Goal: Task Accomplishment & Management: Use online tool/utility

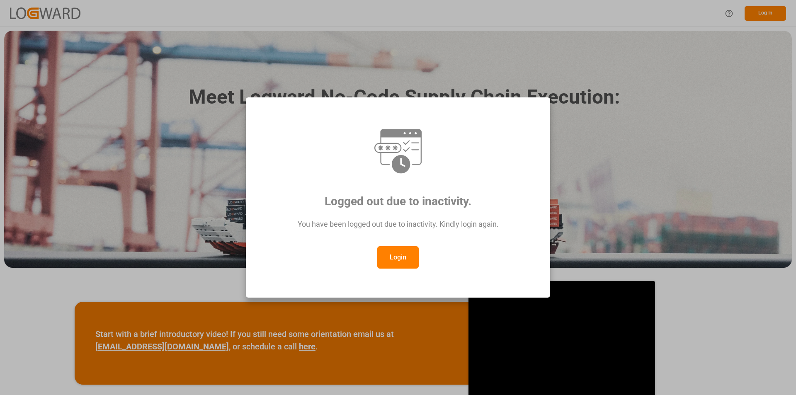
click at [394, 250] on button "Login" at bounding box center [397, 257] width 41 height 22
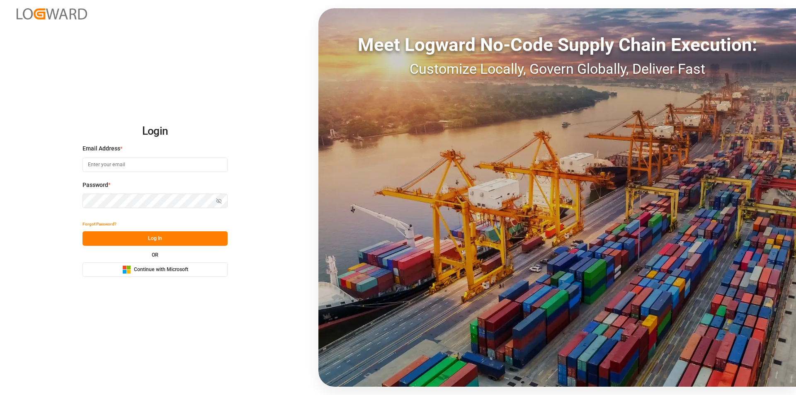
type input "abu.apu@leschaco.com"
click at [186, 234] on button "Log In" at bounding box center [154, 238] width 145 height 15
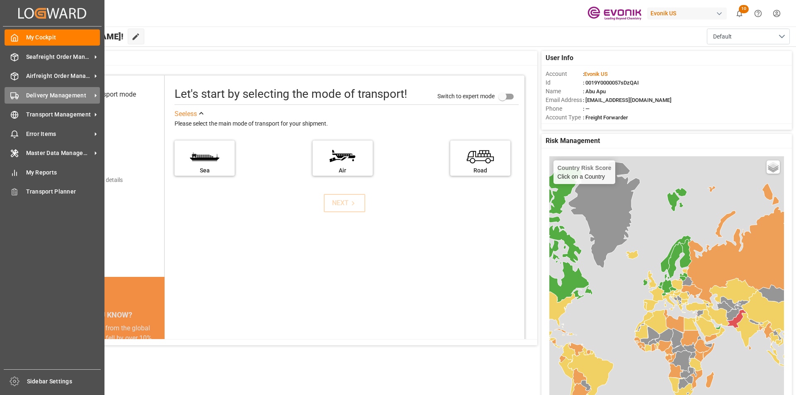
click at [44, 97] on span "Delivery Management" at bounding box center [58, 95] width 65 height 9
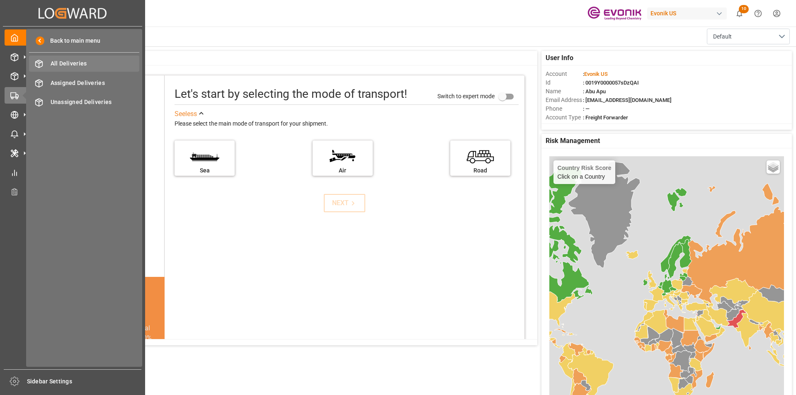
click at [75, 62] on span "All Deliveries" at bounding box center [95, 63] width 89 height 9
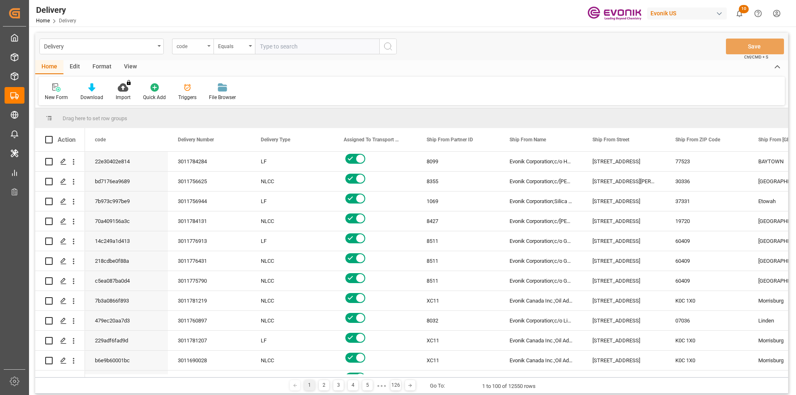
click at [208, 46] on icon "open menu" at bounding box center [208, 46] width 3 height 2
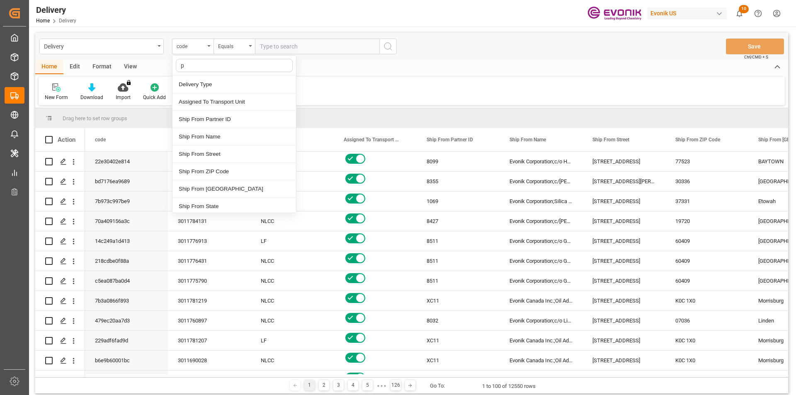
type input "pg"
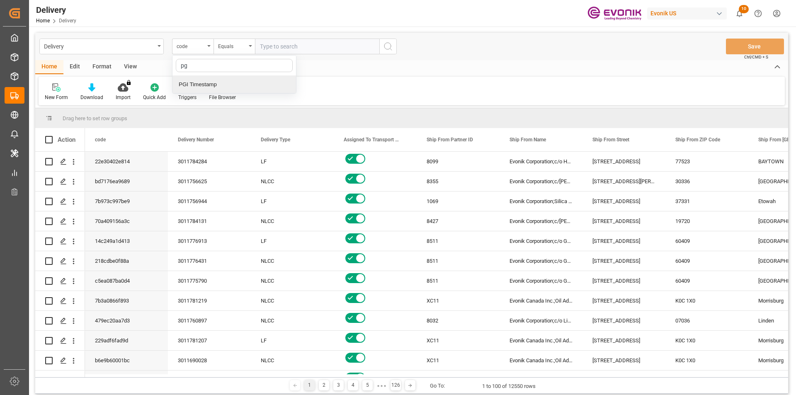
click at [223, 84] on div "PGI Timestamp" at bounding box center [234, 84] width 124 height 17
click at [243, 47] on div "Equals" at bounding box center [232, 46] width 28 height 10
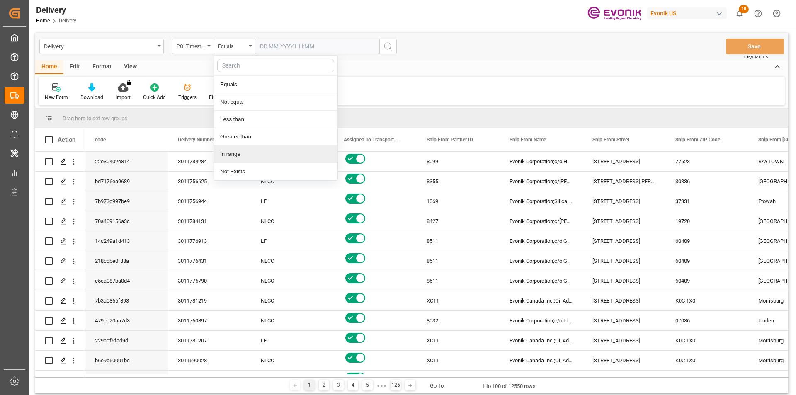
click at [242, 153] on div "In range" at bounding box center [276, 153] width 124 height 17
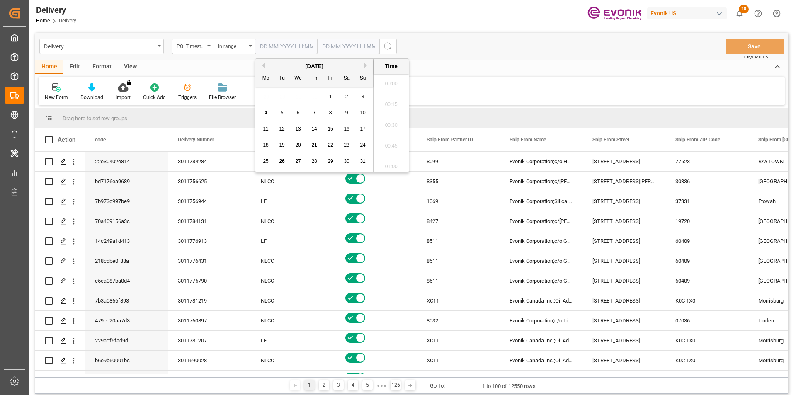
click at [292, 46] on input "text" at bounding box center [286, 47] width 62 height 16
click at [266, 161] on span "25" at bounding box center [265, 161] width 5 height 6
type input "25.08.2025 00:00"
click at [366, 43] on input "text" at bounding box center [348, 47] width 62 height 16
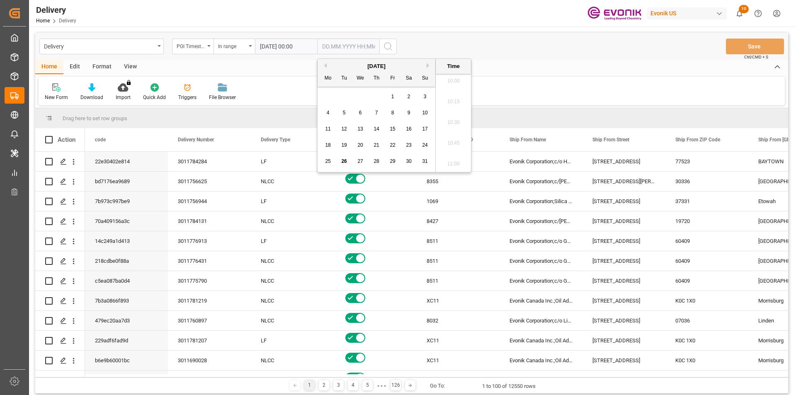
click at [345, 161] on span "26" at bounding box center [343, 161] width 5 height 6
type input "26.08.2025 00:00"
click at [504, 68] on div "Home Edit Format View" at bounding box center [411, 67] width 753 height 14
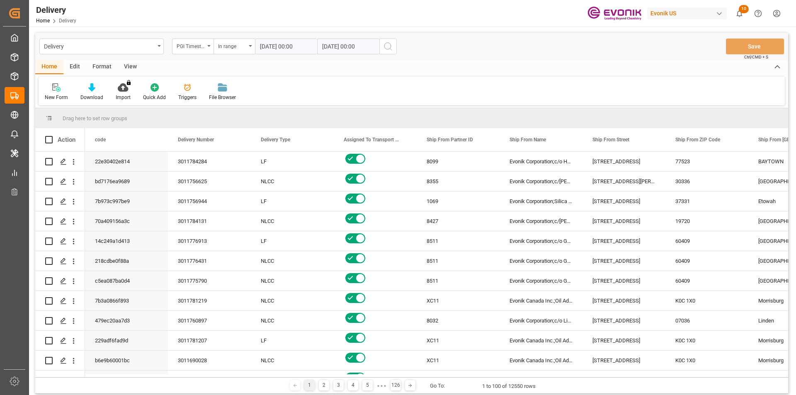
click at [388, 47] on icon "search button" at bounding box center [388, 46] width 10 height 10
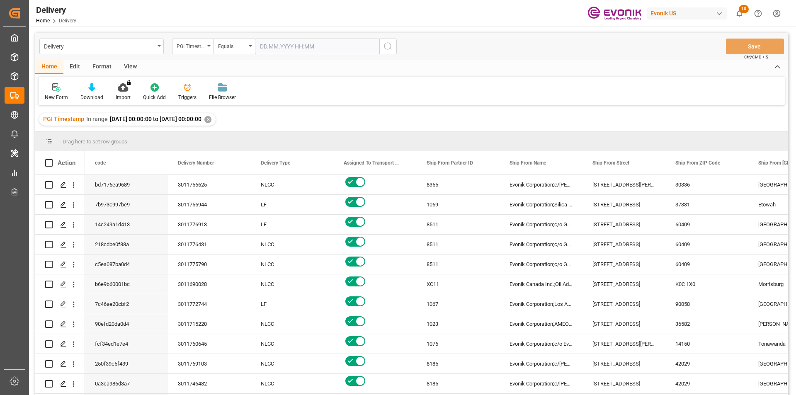
click at [131, 64] on div "View" at bounding box center [130, 67] width 25 height 14
click at [94, 94] on div "Standard Templates" at bounding box center [93, 97] width 41 height 7
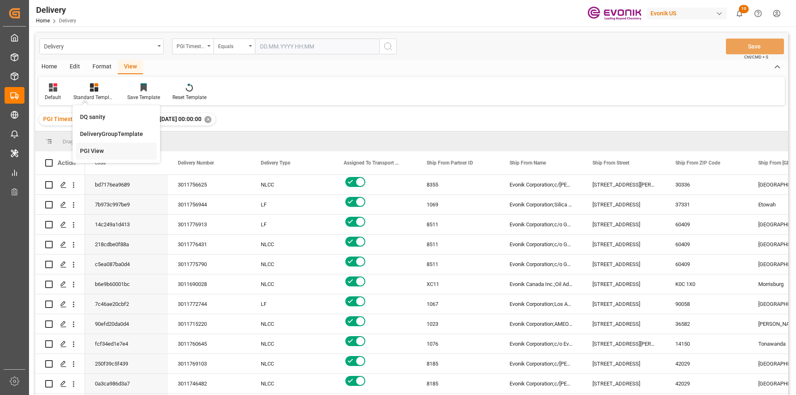
click at [92, 153] on div "PGI View" at bounding box center [116, 151] width 73 height 9
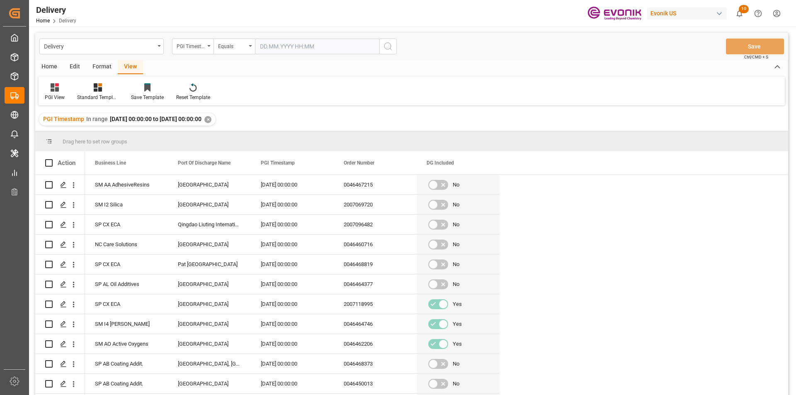
click at [51, 65] on div "Home" at bounding box center [49, 67] width 28 height 14
click at [90, 91] on icon at bounding box center [91, 87] width 7 height 8
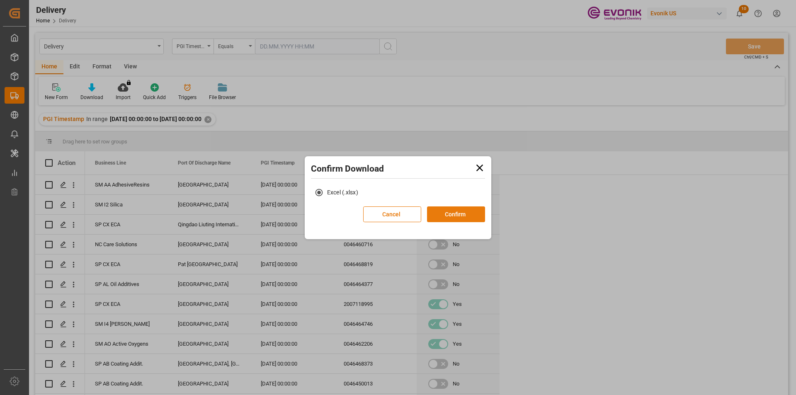
click at [455, 216] on button "Confirm" at bounding box center [456, 214] width 58 height 16
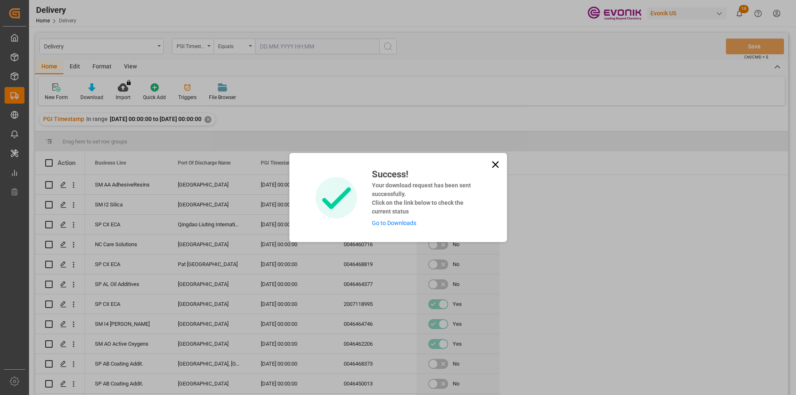
click at [400, 223] on link "Go to Downloads" at bounding box center [394, 223] width 44 height 7
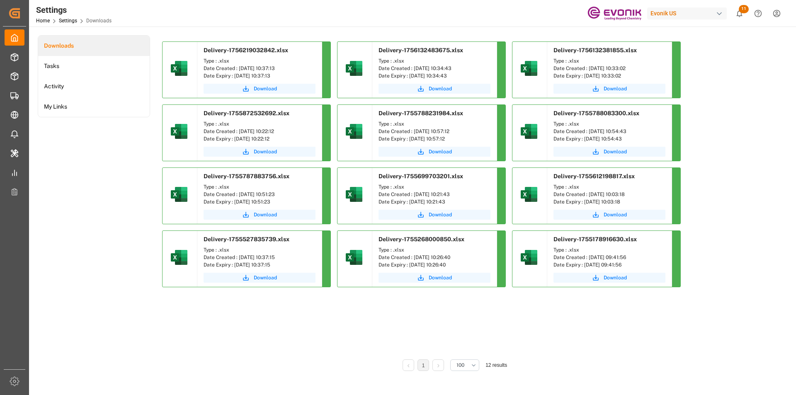
click at [743, 11] on span "11" at bounding box center [744, 9] width 10 height 8
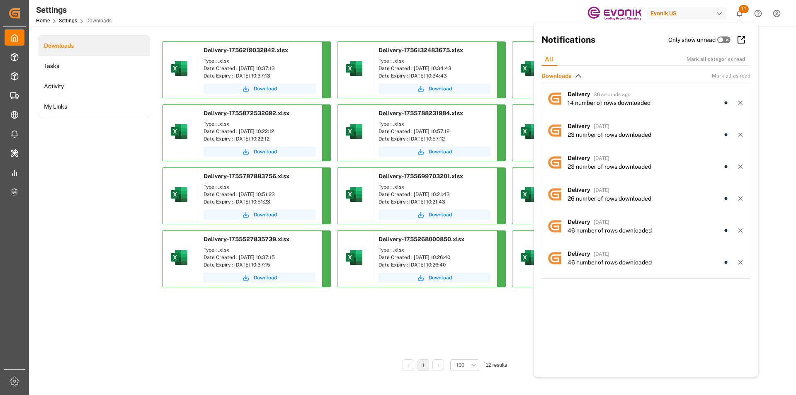
click at [743, 11] on span "11" at bounding box center [744, 9] width 10 height 8
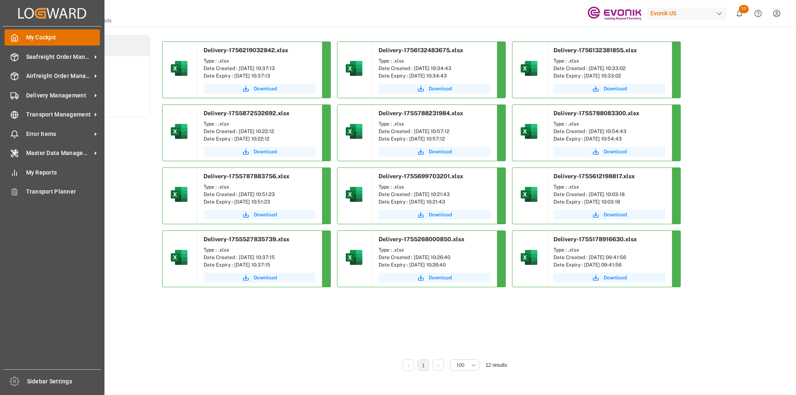
click at [18, 37] on icon at bounding box center [15, 37] width 6 height 7
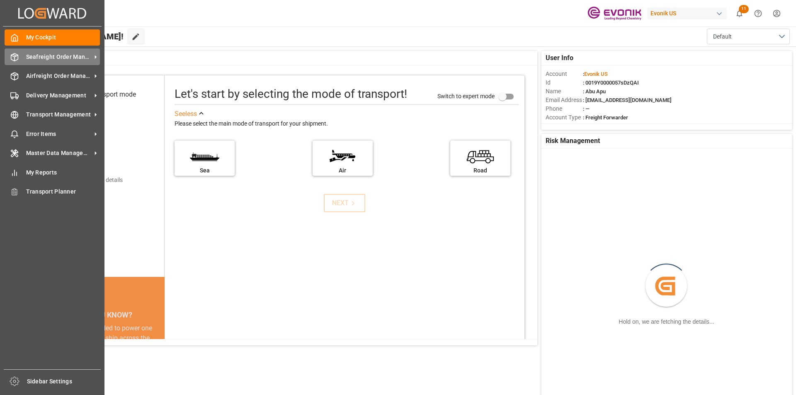
click at [41, 57] on span "Seafreight Order Management" at bounding box center [58, 57] width 65 height 9
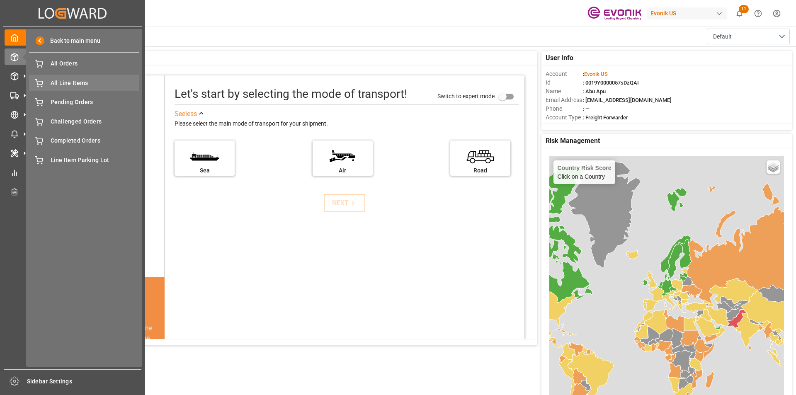
click at [63, 82] on span "All Line Items" at bounding box center [95, 83] width 89 height 9
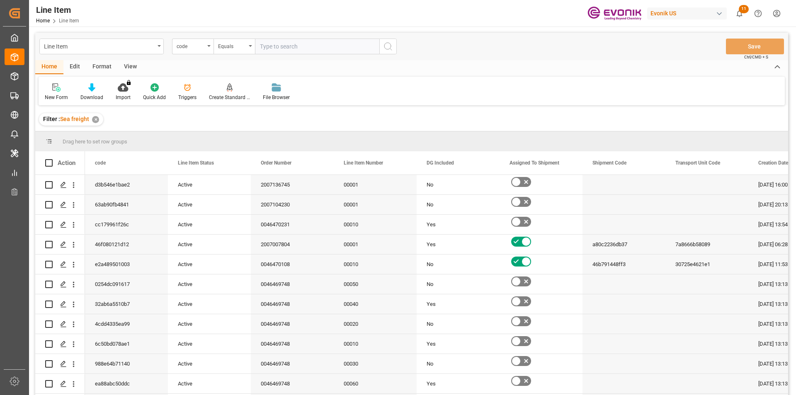
click at [208, 46] on icon "open menu" at bounding box center [208, 46] width 3 height 2
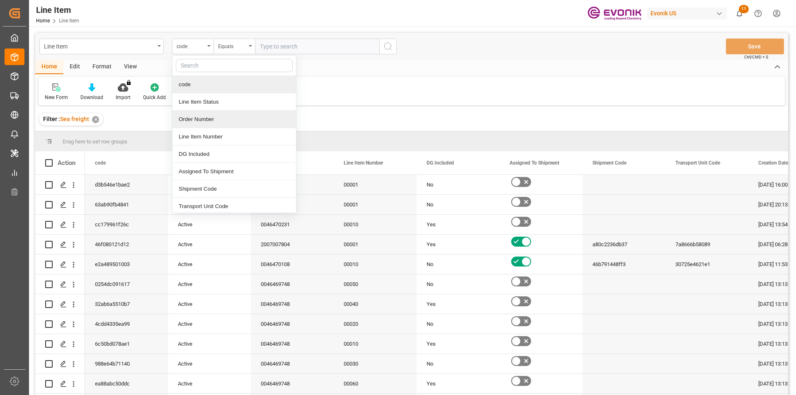
click at [193, 118] on div "Order Number" at bounding box center [234, 119] width 124 height 17
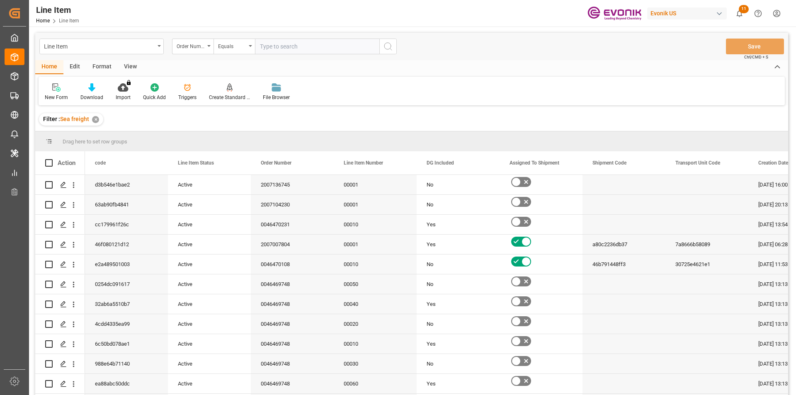
click at [289, 44] on input "text" at bounding box center [317, 47] width 124 height 16
paste input "0046463348"
type input "0046463348"
click at [380, 49] on button "search button" at bounding box center [387, 47] width 17 height 16
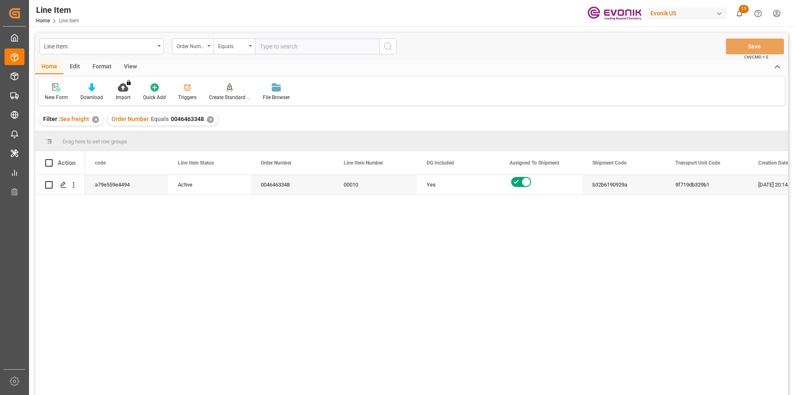
click at [135, 65] on div "View" at bounding box center [130, 67] width 25 height 14
click at [92, 89] on icon at bounding box center [94, 87] width 8 height 8
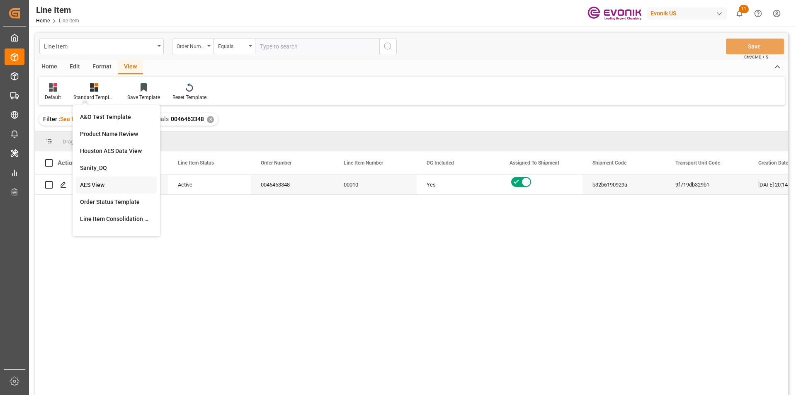
click at [98, 181] on div "AES View" at bounding box center [116, 185] width 73 height 9
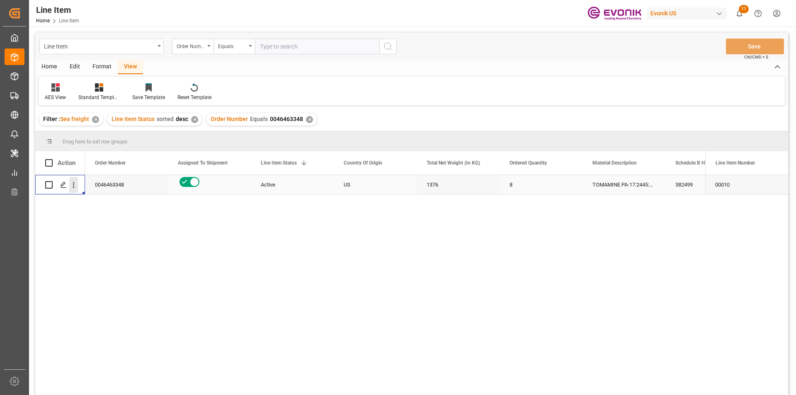
click at [75, 185] on icon "open menu" at bounding box center [73, 185] width 9 height 9
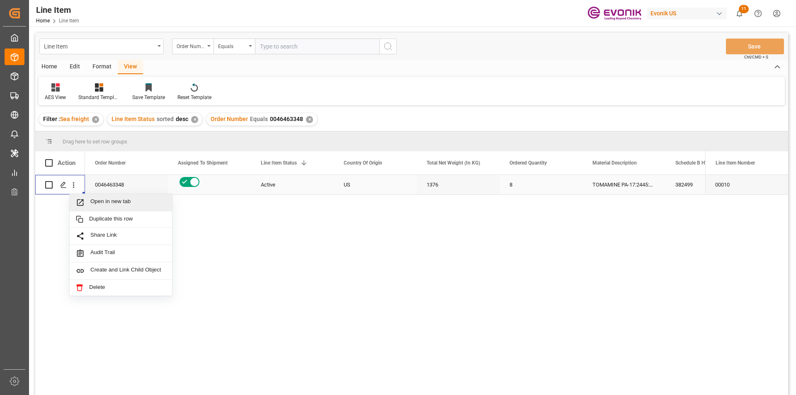
click at [100, 202] on span "Open in new tab" at bounding box center [127, 202] width 75 height 9
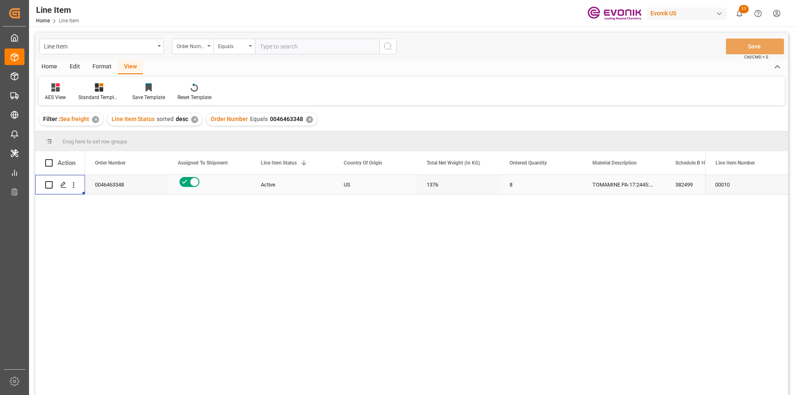
click at [448, 187] on div "1376" at bounding box center [458, 184] width 83 height 19
click at [641, 182] on div "TOMAMINE PA-17:2445:172:OI:P" at bounding box center [623, 184] width 83 height 19
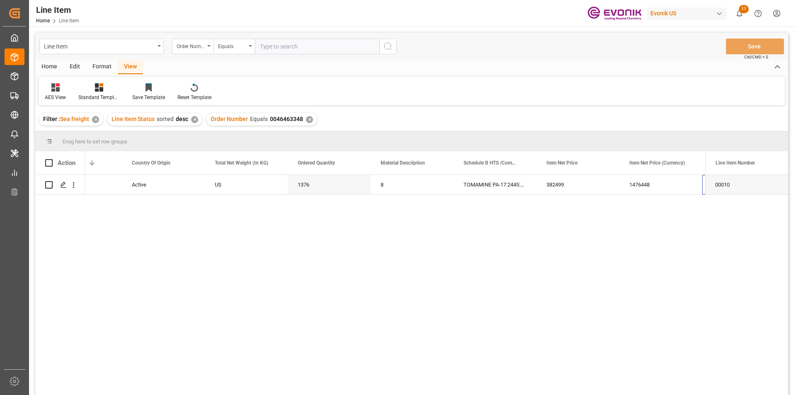
scroll to position [0, 212]
drag, startPoint x: 562, startPoint y: 182, endPoint x: 565, endPoint y: 246, distance: 63.9
click at [562, 182] on div "1476448" at bounding box center [577, 184] width 83 height 19
click at [649, 182] on div "JPY" at bounding box center [660, 184] width 83 height 19
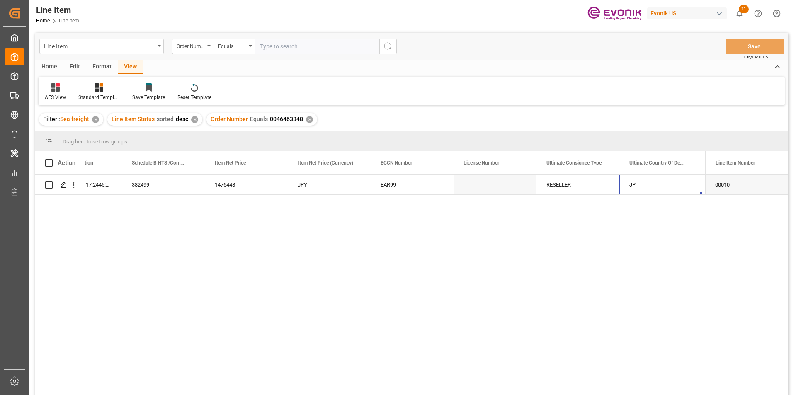
click at [267, 46] on input "text" at bounding box center [317, 47] width 124 height 16
paste input "0046437072"
type input "0046437072"
click at [390, 45] on icon "search button" at bounding box center [388, 46] width 10 height 10
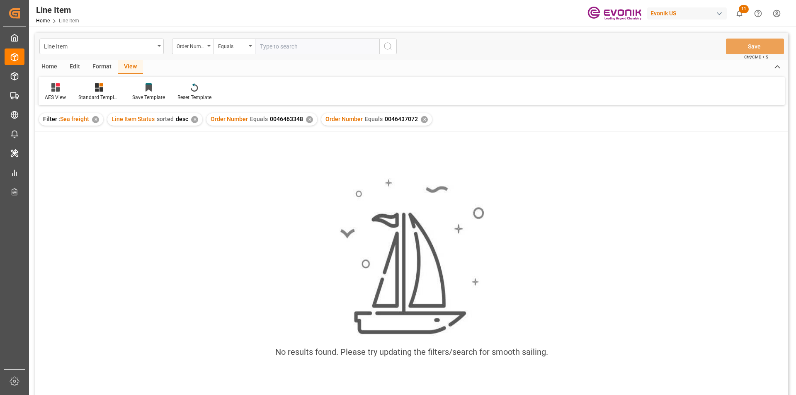
click at [306, 118] on div "✕" at bounding box center [309, 119] width 7 height 7
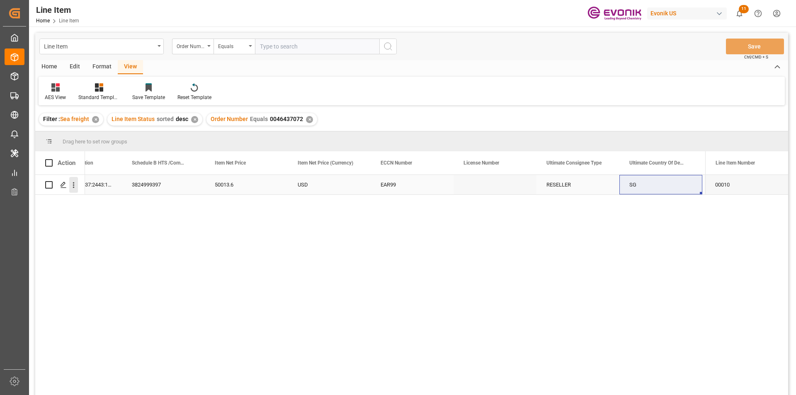
click at [73, 183] on icon "open menu" at bounding box center [74, 185] width 2 height 6
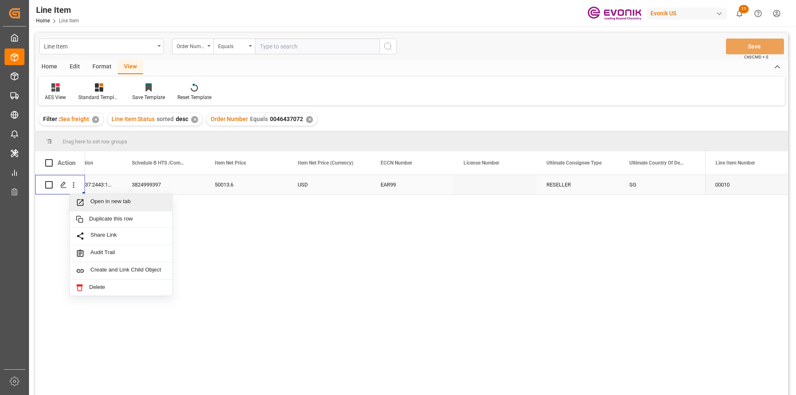
click at [83, 203] on icon "Press SPACE to select this row." at bounding box center [80, 202] width 7 height 7
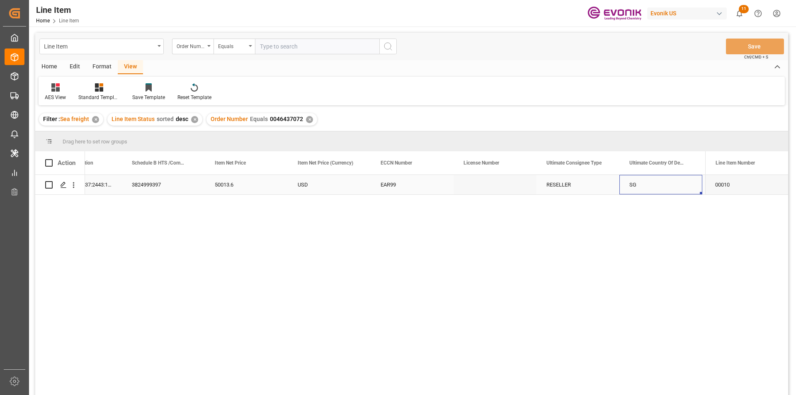
click at [631, 184] on div "SG" at bounding box center [660, 184] width 83 height 19
click at [154, 184] on div "3824999397" at bounding box center [163, 184] width 83 height 19
click at [235, 185] on div "5460" at bounding box center [246, 184] width 83 height 19
click at [557, 182] on div "50013.6" at bounding box center [577, 184] width 83 height 19
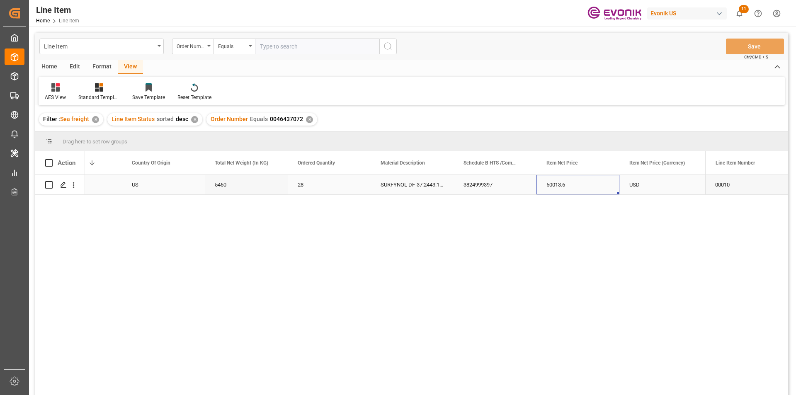
click at [611, 188] on div "50013.6" at bounding box center [577, 184] width 83 height 19
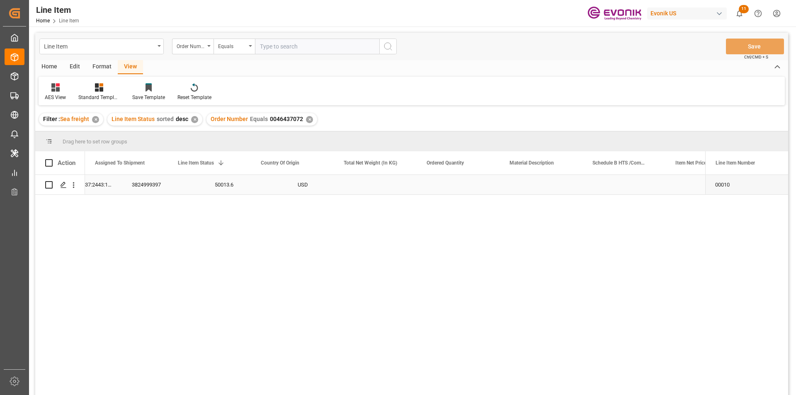
scroll to position [0, 0]
click at [625, 188] on div "SURFYNOL DF-37:2443:195:OI:AP" at bounding box center [623, 184] width 83 height 19
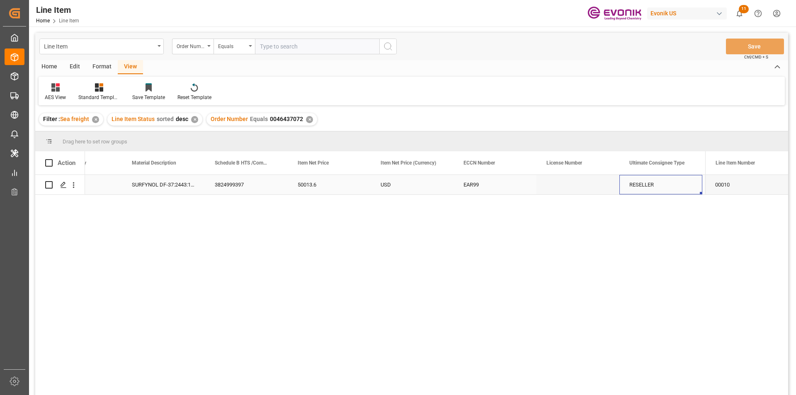
scroll to position [0, 543]
click at [269, 47] on input "text" at bounding box center [317, 47] width 124 height 16
paste input "0046463339"
type input "0046463339"
click at [385, 46] on icon "search button" at bounding box center [388, 46] width 10 height 10
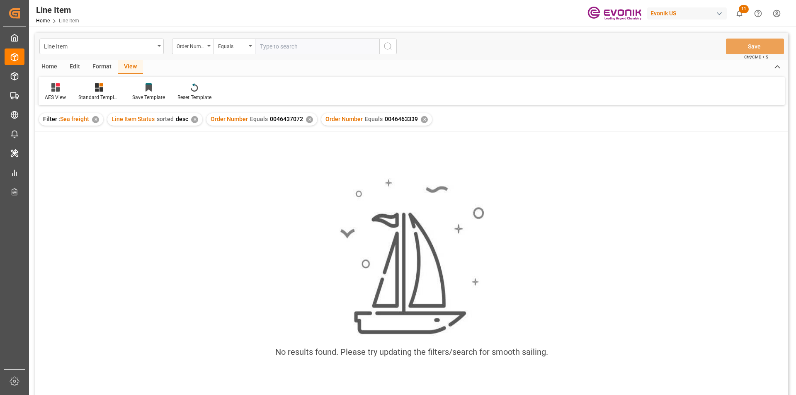
click at [306, 120] on div "✕" at bounding box center [309, 119] width 7 height 7
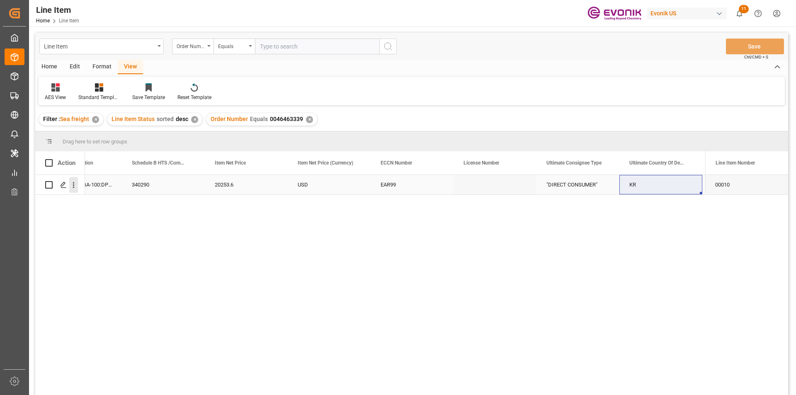
click at [73, 186] on icon "open menu" at bounding box center [73, 185] width 9 height 9
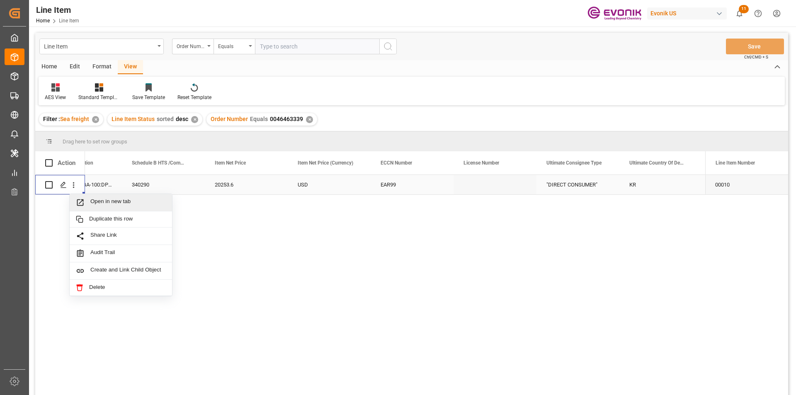
click at [94, 201] on span "Open in new tab" at bounding box center [127, 202] width 75 height 9
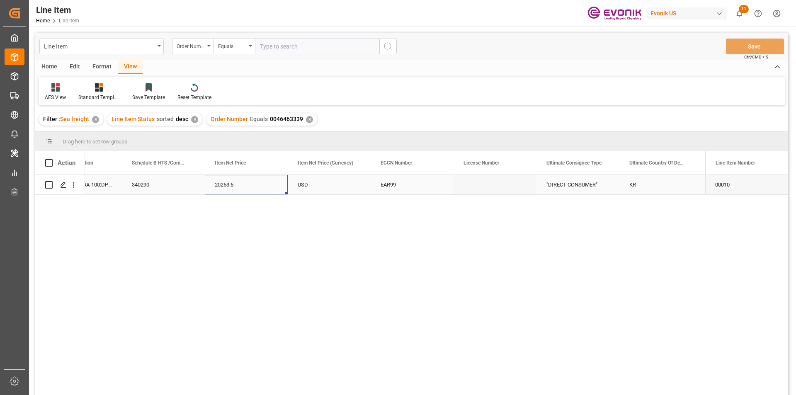
click at [230, 184] on div "20253.6" at bounding box center [246, 184] width 83 height 19
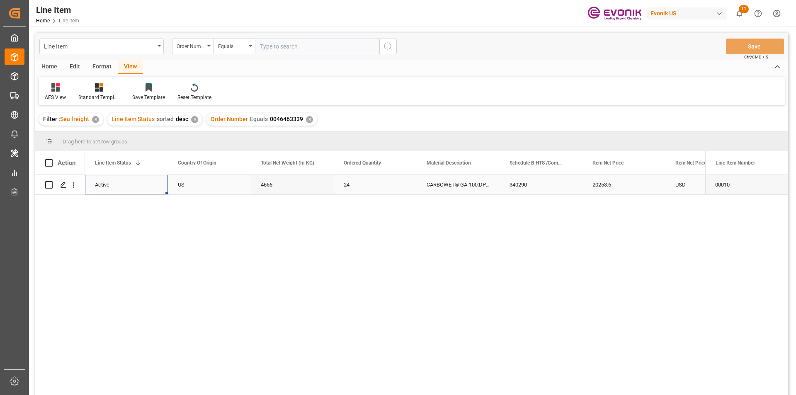
scroll to position [0, 83]
click at [364, 183] on div "4656" at bounding box center [375, 184] width 83 height 19
drag, startPoint x: 687, startPoint y: 181, endPoint x: 683, endPoint y: 198, distance: 17.0
click at [687, 181] on div "20253.6" at bounding box center [706, 184] width 83 height 19
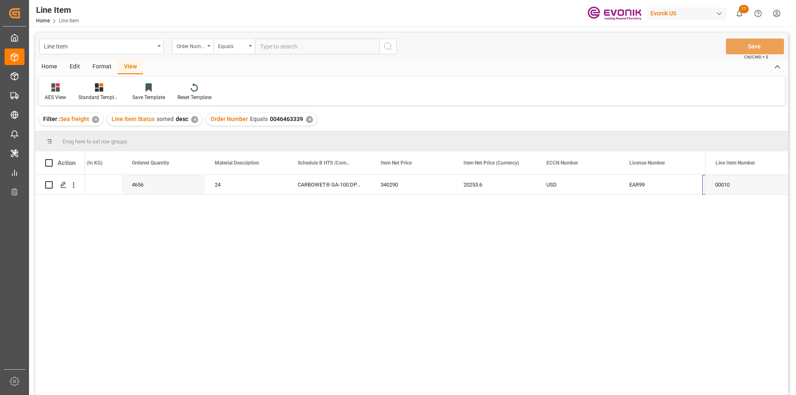
scroll to position [0, 378]
click at [394, 184] on div "20253.6" at bounding box center [412, 184] width 83 height 19
click at [245, 185] on div "CARBOWET® GA-100:DP:194:P:35:#NEXDRUM" at bounding box center [246, 184] width 83 height 19
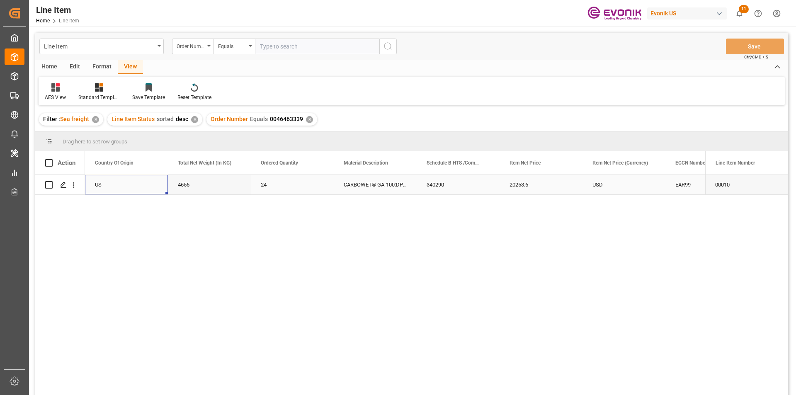
scroll to position [0, 166]
click at [679, 182] on div "USD" at bounding box center [706, 184] width 83 height 19
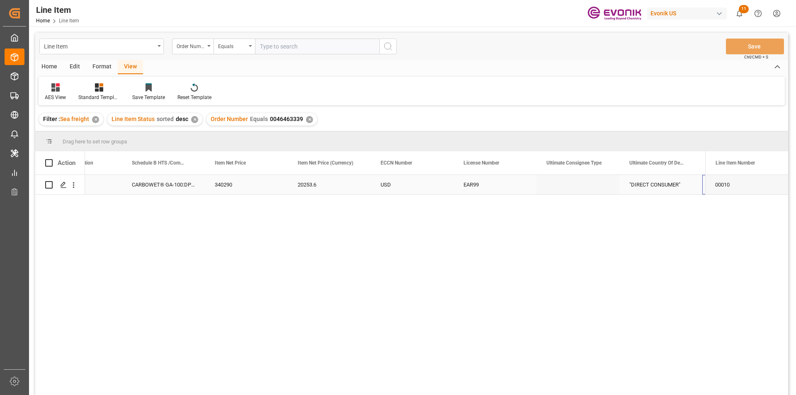
scroll to position [0, 543]
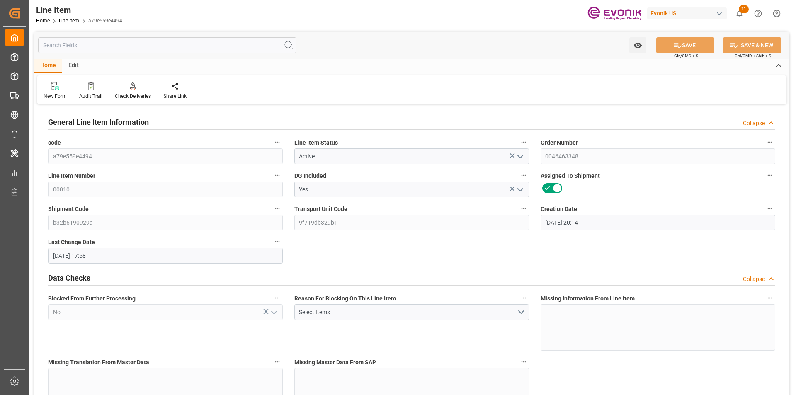
click at [120, 48] on input "text" at bounding box center [167, 45] width 258 height 16
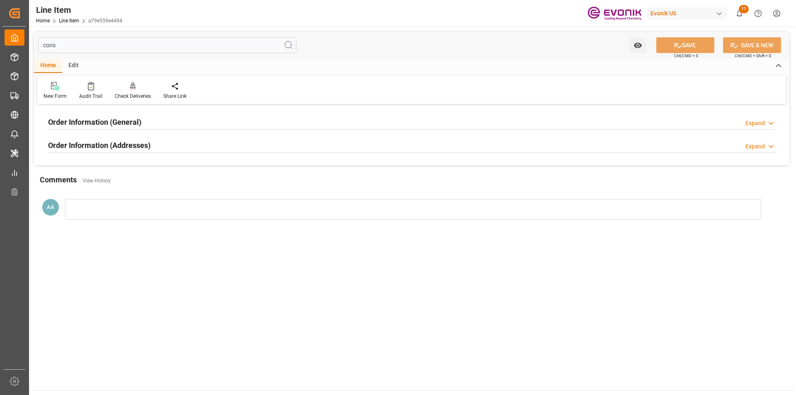
type input "cons"
click at [116, 127] on h2 "Order Information (General)" at bounding box center [94, 121] width 93 height 11
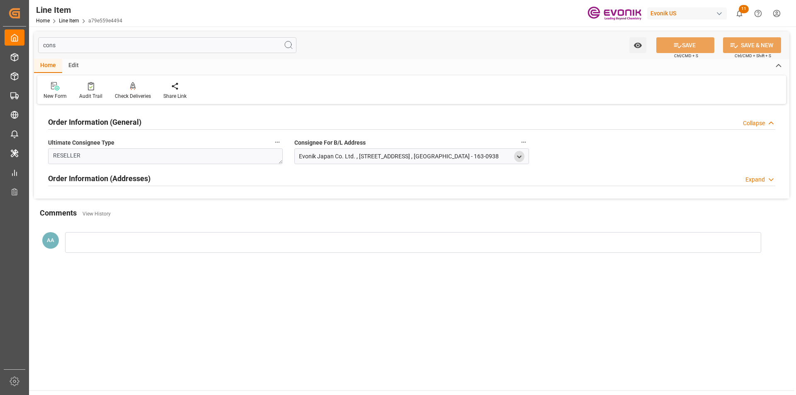
click at [520, 160] on icon "open menu" at bounding box center [519, 156] width 7 height 7
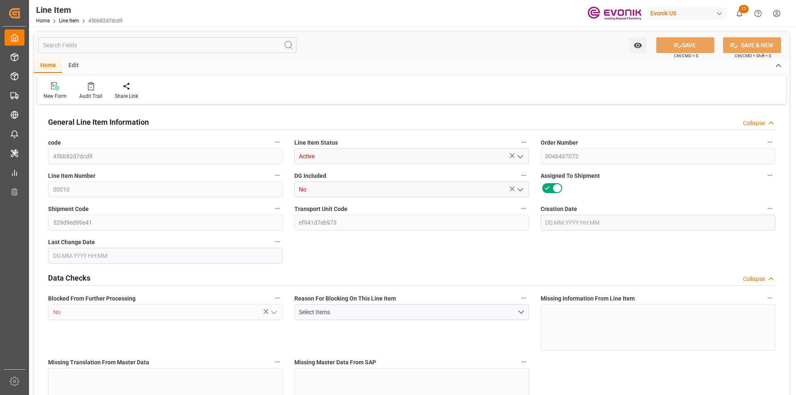
type input "7"
type input "6006"
type input "5460"
type input "9.3824"
type input "28"
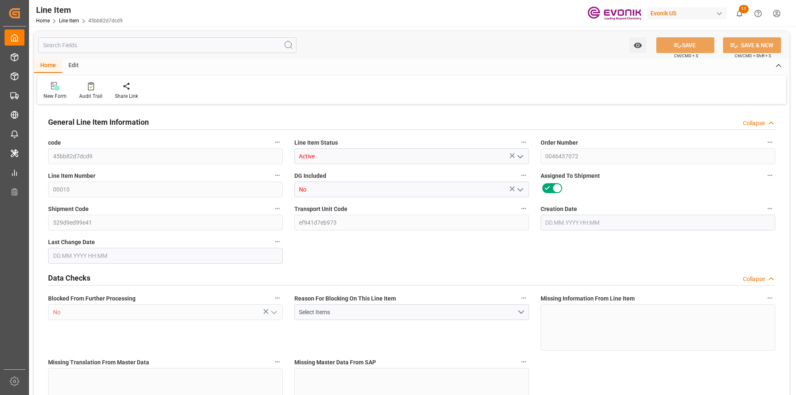
type input "50013.6"
type input "28"
type input "6006"
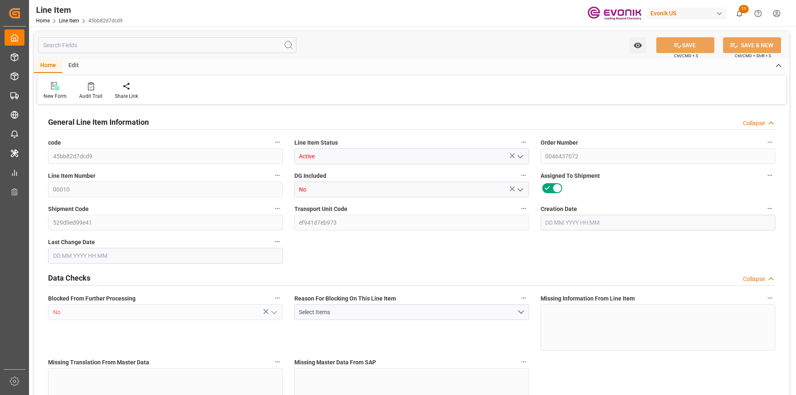
type input "6181"
type input "5460"
type input "9.3824"
type input "9382.352"
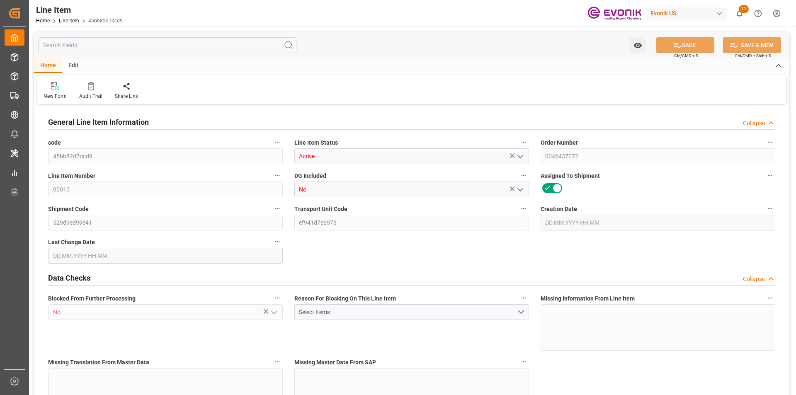
type input "28"
type input "6006"
type input "5460"
type input "9.3824"
type input "22.08.2025 14:51"
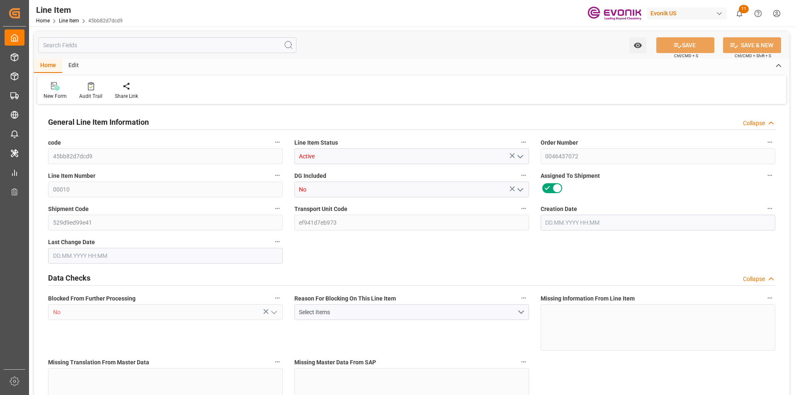
type input "25.08.2025 17:15"
type input "12.10.2025"
type input "02.09.2025"
type input "25.08.2025"
click at [124, 51] on input "text" at bounding box center [167, 45] width 258 height 16
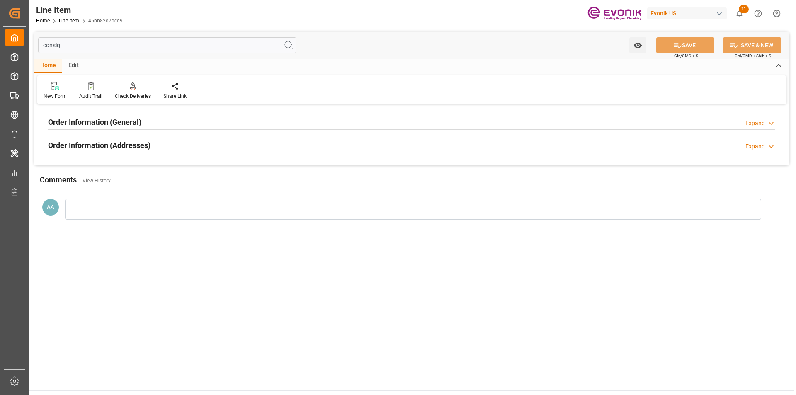
type input "consig"
click at [132, 118] on h2 "Order Information (General)" at bounding box center [94, 121] width 93 height 11
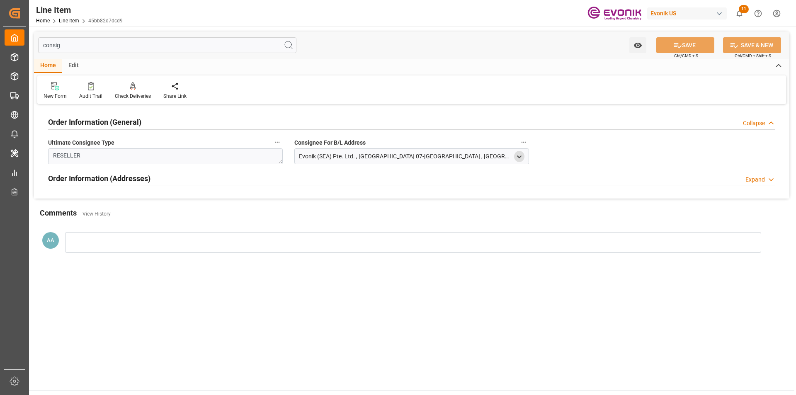
click at [522, 156] on icon "open menu" at bounding box center [519, 156] width 7 height 7
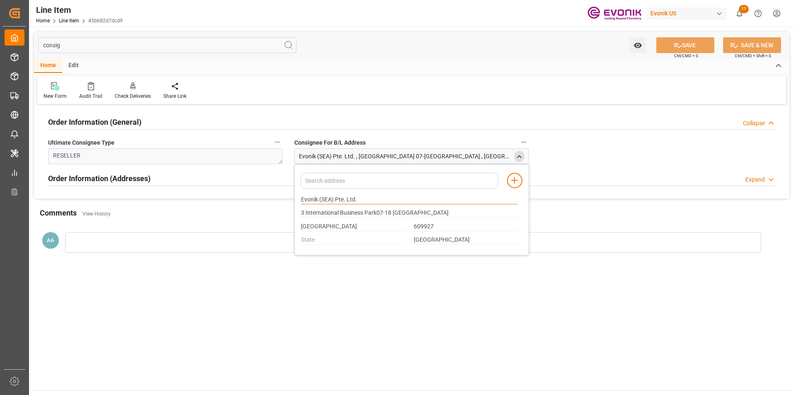
drag, startPoint x: 334, startPoint y: 201, endPoint x: 295, endPoint y: 199, distance: 39.0
click at [295, 199] on div "Add address to address book Evonik (SEA) Pte. Ltd. 3 International Business Par…" at bounding box center [411, 209] width 235 height 91
click at [313, 228] on input "SINGAPORE" at bounding box center [353, 226] width 104 height 9
click at [342, 307] on main "consig Watch Option SAVE Ctrl/CMD + S SAVE & NEW Ctrl/CMD + Shift + S Home Edit…" at bounding box center [411, 209] width 765 height 364
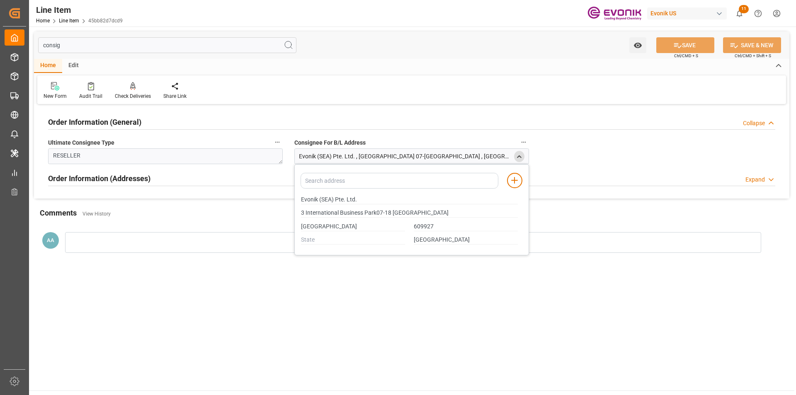
type input "3 International Business Park07-18 Nordic European Centre"
click at [520, 155] on icon "close menu" at bounding box center [519, 156] width 7 height 7
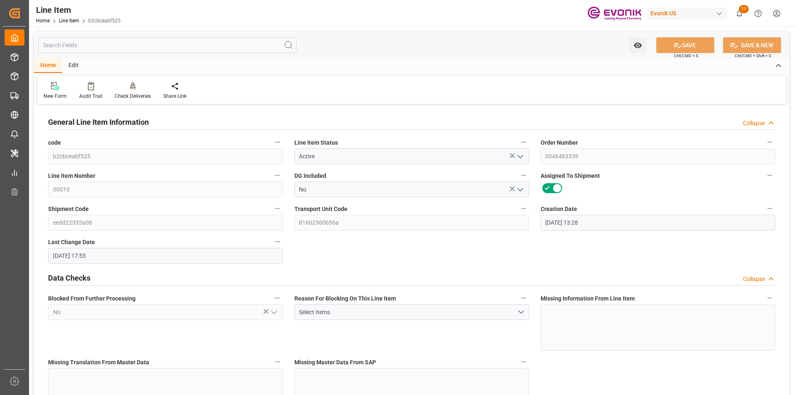
click at [152, 48] on input "text" at bounding box center [167, 45] width 258 height 16
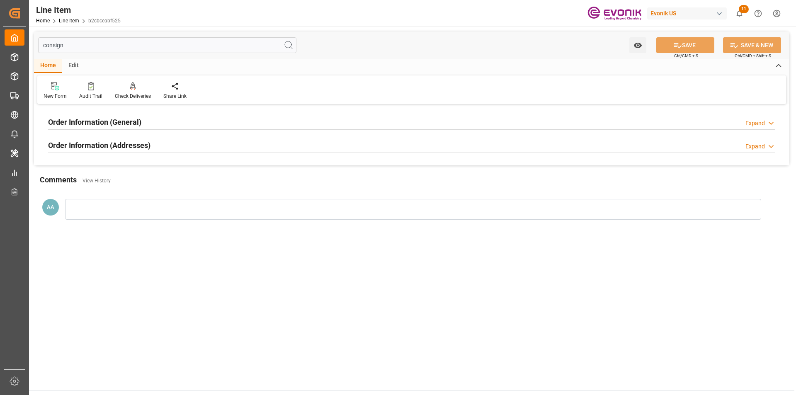
type input "consign"
click at [133, 127] on h2 "Order Information (General)" at bounding box center [94, 121] width 93 height 11
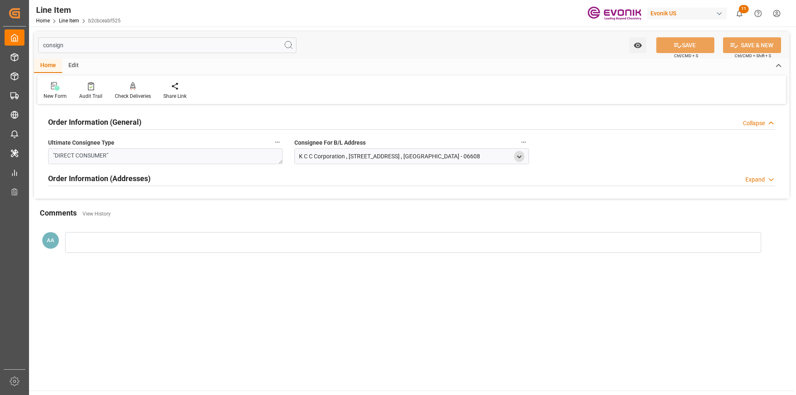
click at [520, 157] on polyline "open menu" at bounding box center [519, 157] width 4 height 2
drag, startPoint x: 350, startPoint y: 199, endPoint x: 266, endPoint y: 202, distance: 83.4
click at [266, 202] on div "consign Watch Option SAVE Ctrl/CMD + S SAVE & NEW Ctrl/CMD + Shift + S Home Edi…" at bounding box center [411, 148] width 755 height 235
type input "344 Sapyungdae-roSeocho-Ku"
